Goal: Register for event/course

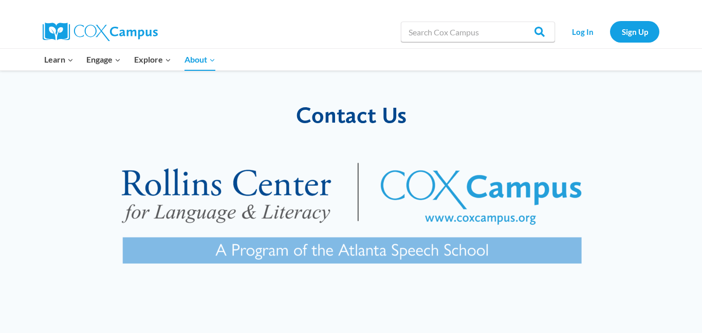
click at [333, 249] on img at bounding box center [351, 218] width 526 height 159
click at [285, 202] on img at bounding box center [351, 218] width 526 height 159
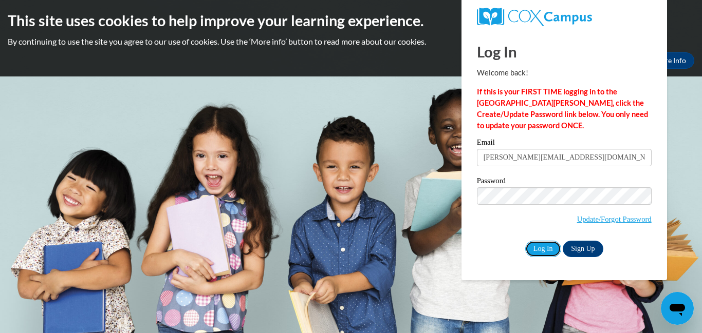
click at [545, 249] on input "Log In" at bounding box center [543, 249] width 36 height 16
click at [382, 93] on body "This site uses cookies to help improve your learning experience. By continuing …" at bounding box center [351, 166] width 702 height 333
click at [541, 251] on input "Log In" at bounding box center [543, 249] width 36 height 16
click at [545, 247] on input "Log In" at bounding box center [543, 249] width 36 height 16
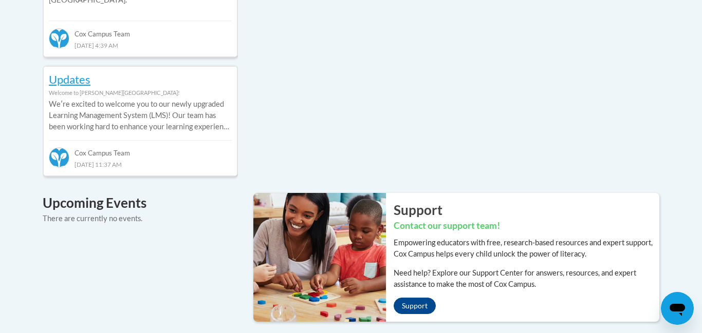
scroll to position [682, 0]
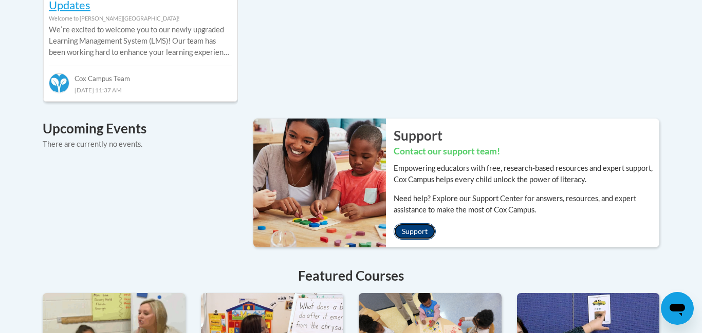
click at [420, 223] on link "Support" at bounding box center [414, 231] width 42 height 16
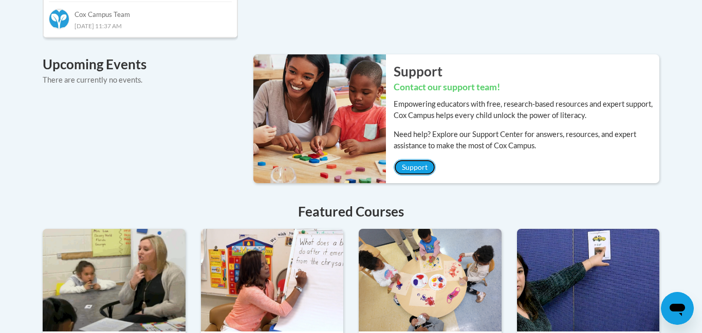
scroll to position [693, 0]
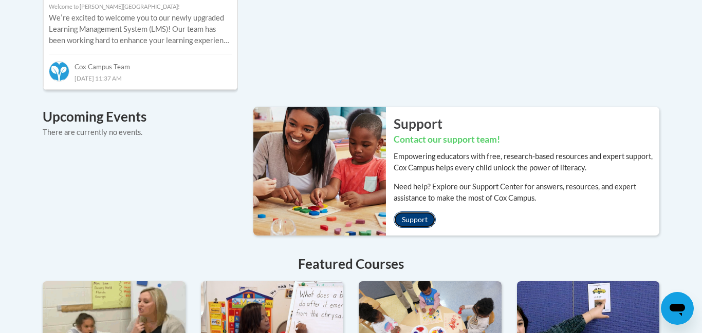
click at [418, 212] on link "Support" at bounding box center [414, 220] width 42 height 16
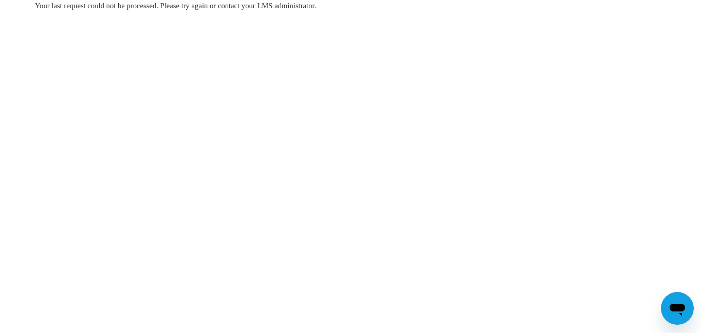
click at [541, 251] on body "Your last request could not be processed. Please try again or contact your LMS …" at bounding box center [351, 166] width 702 height 333
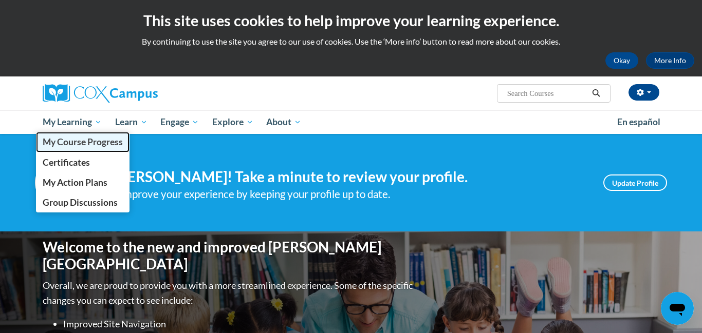
click at [96, 146] on span "My Course Progress" at bounding box center [83, 142] width 80 height 11
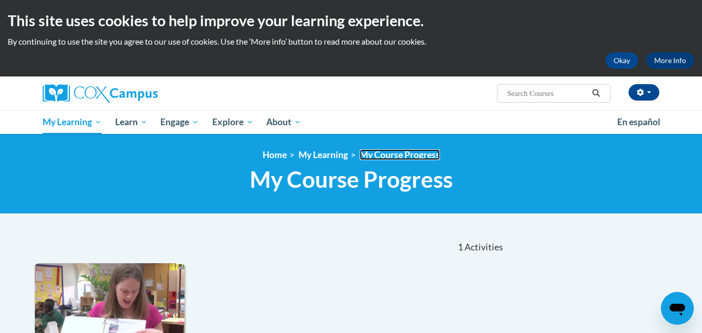
click at [410, 159] on link "My Course Progress" at bounding box center [400, 154] width 80 height 11
click at [567, 97] on input "Search..." at bounding box center [547, 93] width 82 height 12
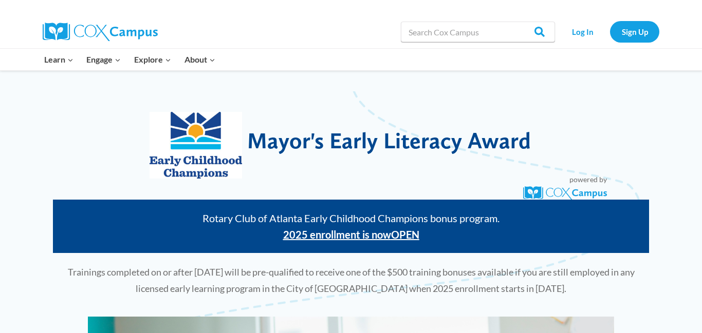
click at [350, 237] on strong "2025 enrollment is now OPEN" at bounding box center [351, 235] width 136 height 12
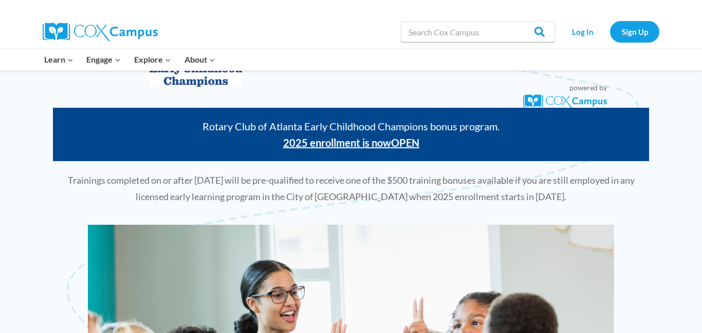
scroll to position [66, 0]
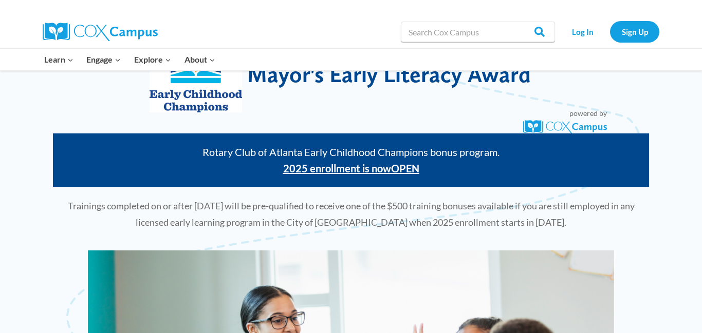
click at [372, 171] on strong "2025 enrollment is now OPEN" at bounding box center [351, 168] width 136 height 12
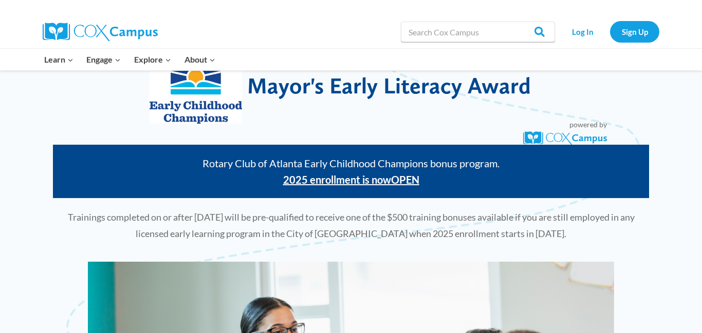
scroll to position [0, 0]
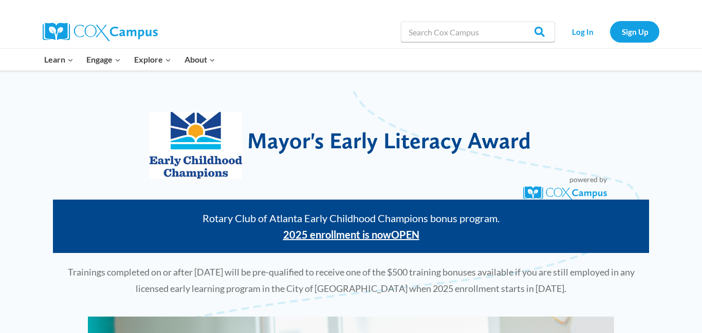
click at [351, 234] on strong "2025 enrollment is now OPEN" at bounding box center [351, 235] width 136 height 12
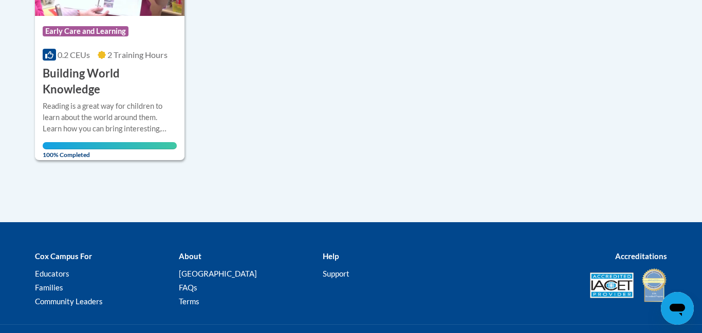
scroll to position [361, 0]
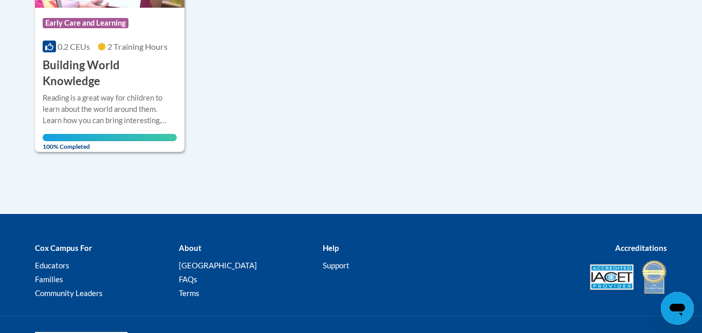
drag, startPoint x: 693, startPoint y: 288, endPoint x: 693, endPoint y: 263, distance: 24.1
click at [693, 263] on div "Cox Campus For Educators Families Community Leaders About Cox Campus FAQs Terms…" at bounding box center [351, 272] width 702 height 90
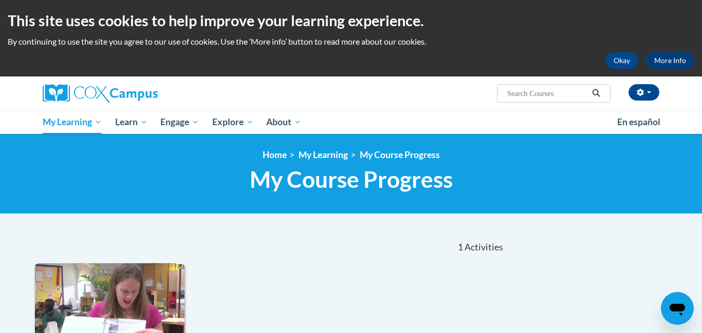
scroll to position [43, 0]
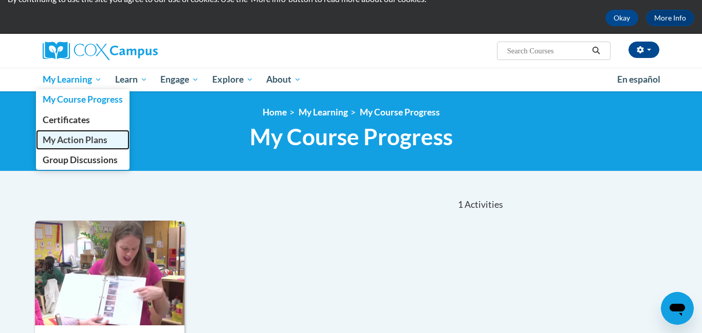
click at [91, 138] on span "My Action Plans" at bounding box center [75, 140] width 65 height 11
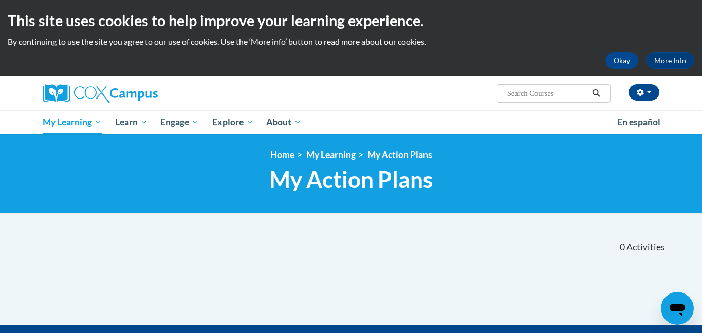
scroll to position [3, 0]
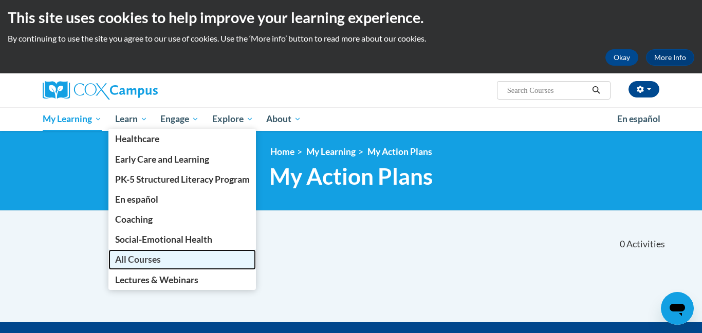
click at [135, 262] on span "All Courses" at bounding box center [138, 259] width 46 height 11
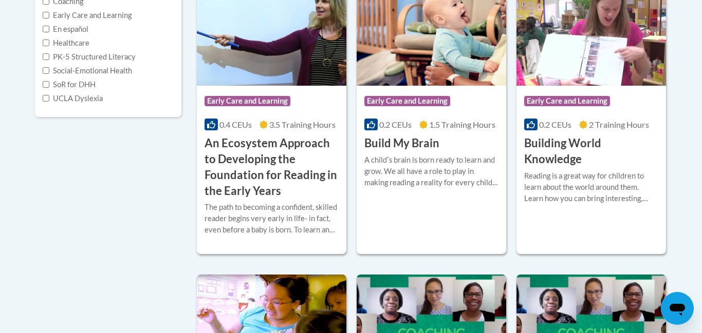
scroll to position [257, 0]
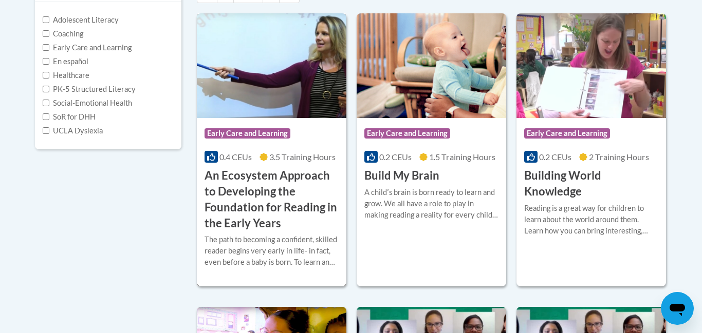
click at [273, 133] on span "Early Care and Learning" at bounding box center [247, 133] width 86 height 10
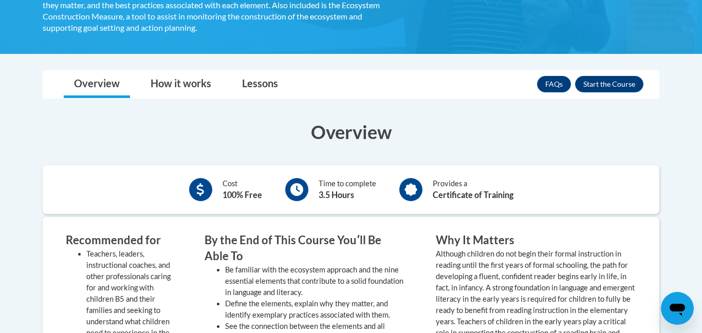
scroll to position [347, 0]
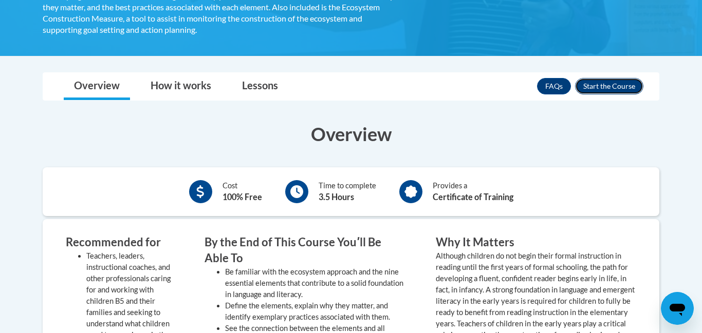
click at [622, 87] on button "Enroll" at bounding box center [609, 86] width 68 height 16
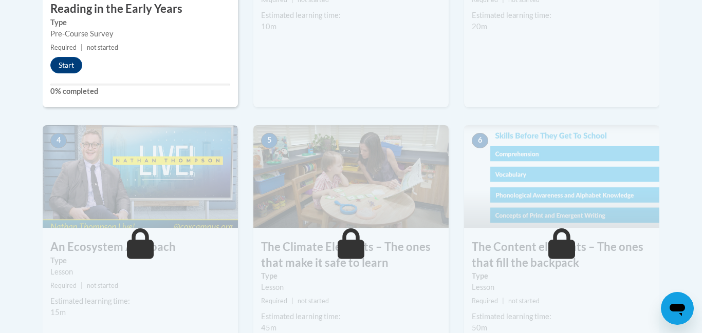
scroll to position [556, 0]
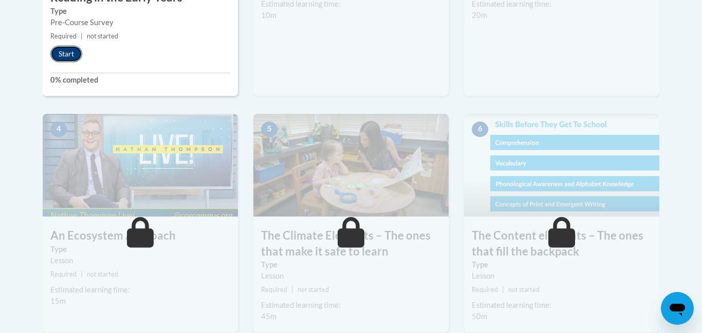
click at [75, 55] on button "Start" at bounding box center [66, 54] width 32 height 16
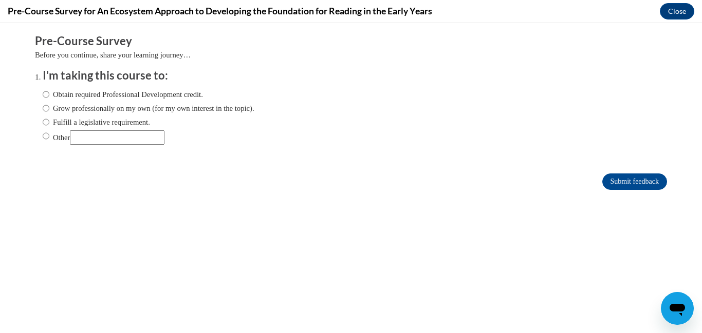
scroll to position [0, 0]
click at [49, 96] on label "Obtain required Professional Development credit." at bounding box center [123, 94] width 160 height 11
click at [49, 96] on input "Obtain required Professional Development credit." at bounding box center [46, 94] width 7 height 11
radio input "true"
click at [623, 180] on input "Submit feedback" at bounding box center [634, 182] width 65 height 16
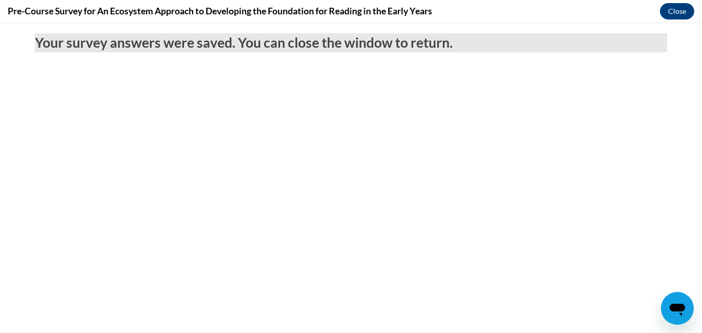
drag, startPoint x: 697, startPoint y: 121, endPoint x: 701, endPoint y: 50, distance: 71.0
click at [701, 50] on body "Your survey answers were saved. You can close the window to return." at bounding box center [351, 178] width 702 height 310
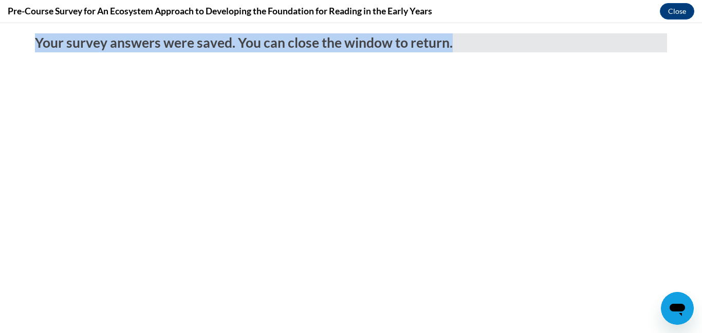
drag, startPoint x: 701, startPoint y: 30, endPoint x: 700, endPoint y: 83, distance: 52.4
click at [700, 83] on body "Your survey answers were saved. You can close the window to return." at bounding box center [351, 178] width 702 height 310
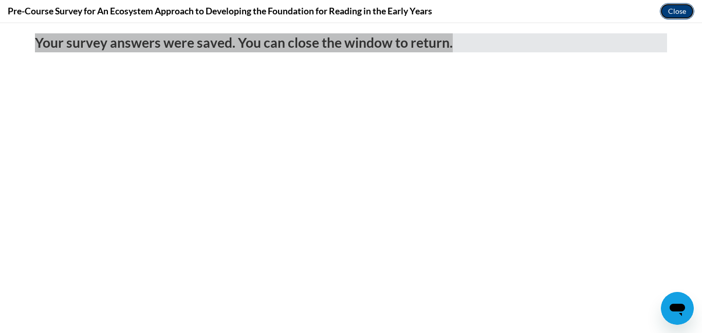
click at [682, 15] on button "Close" at bounding box center [676, 11] width 34 height 16
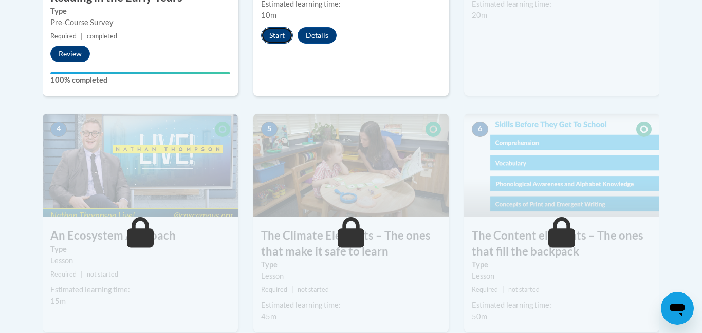
click at [275, 38] on button "Start" at bounding box center [277, 35] width 32 height 16
